Goal: Task Accomplishment & Management: Use online tool/utility

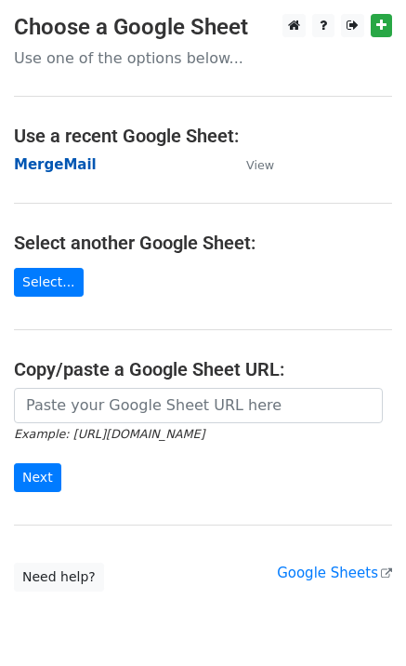
click at [58, 170] on strong "MergeMail" at bounding box center [55, 164] width 83 height 17
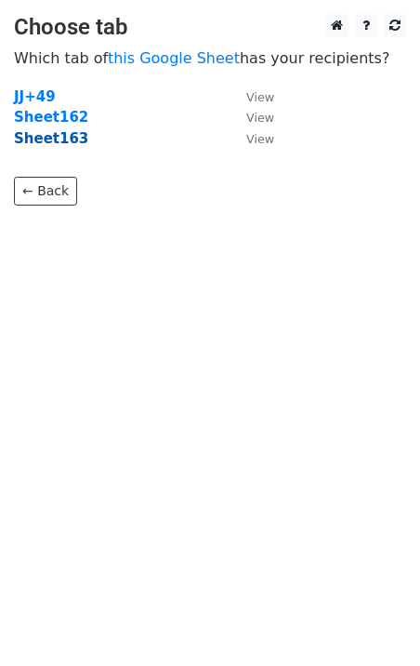
click at [58, 142] on strong "Sheet163" at bounding box center [51, 138] width 74 height 17
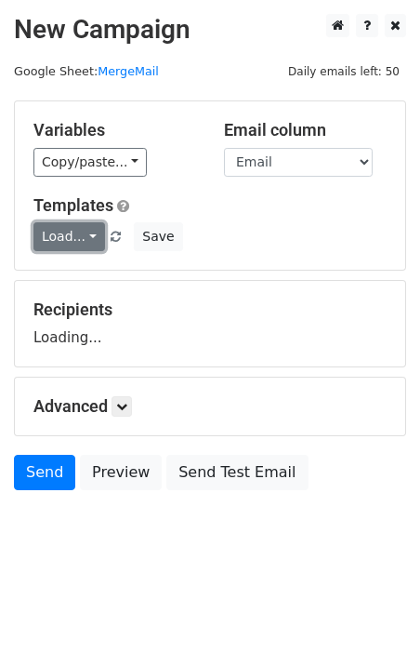
click at [77, 232] on link "Load..." at bounding box center [69, 236] width 72 height 29
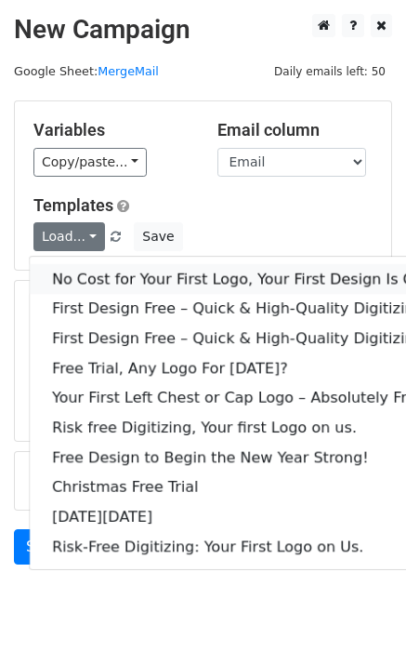
click at [104, 277] on link "No Cost for Your First Logo, Your First Design Is On Us!" at bounding box center [253, 279] width 446 height 30
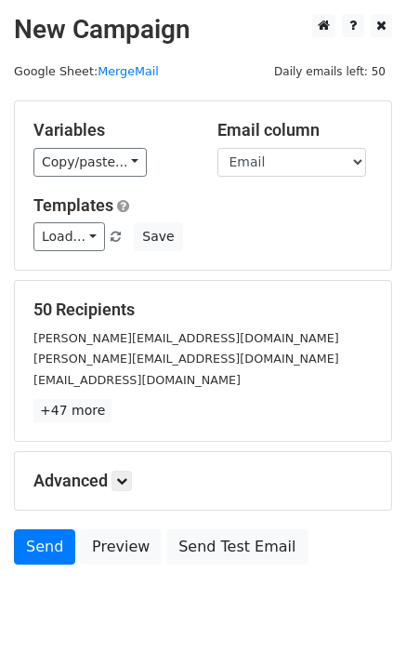
click at [35, 566] on div "Send Preview Send Test Email" at bounding box center [203, 551] width 406 height 45
click at [41, 559] on link "Send" at bounding box center [44, 546] width 61 height 35
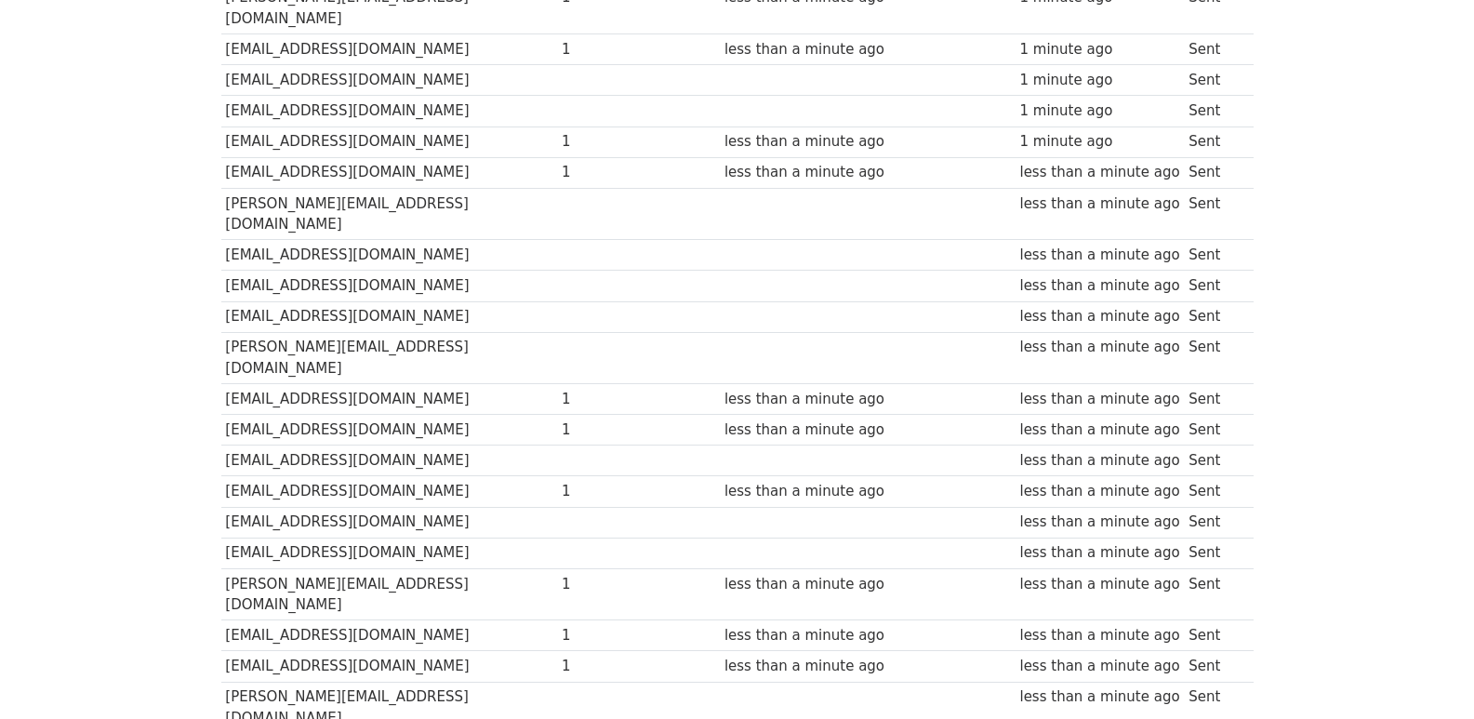
scroll to position [1294, 0]
